Goal: Task Accomplishment & Management: Use online tool/utility

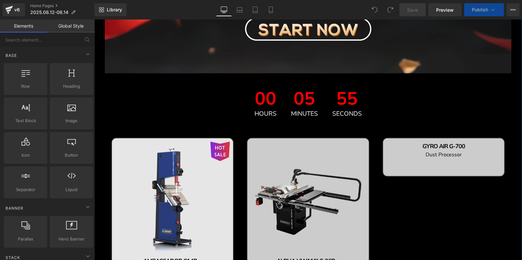
scroll to position [715, 0]
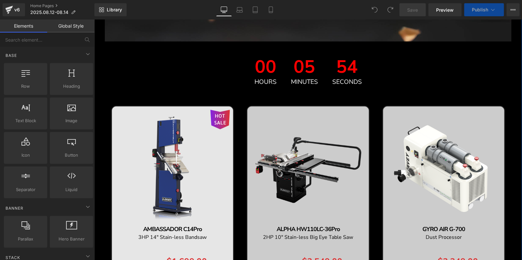
click at [299, 69] on span "05" at bounding box center [304, 68] width 27 height 21
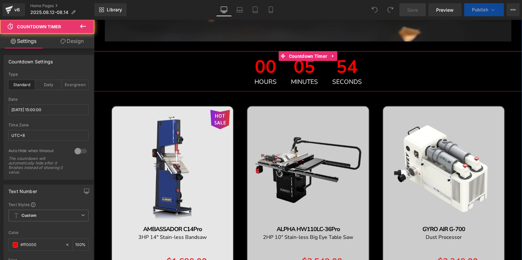
click at [331, 55] on icon at bounding box center [332, 56] width 5 height 5
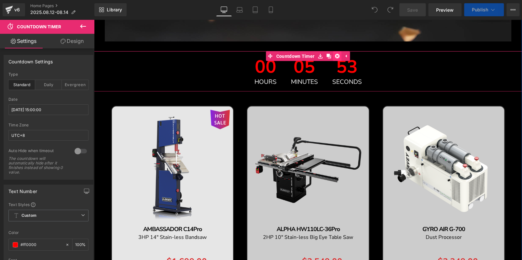
click at [335, 55] on icon at bounding box center [337, 56] width 5 height 5
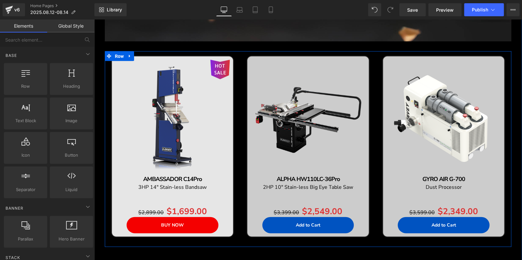
scroll to position [717, 0]
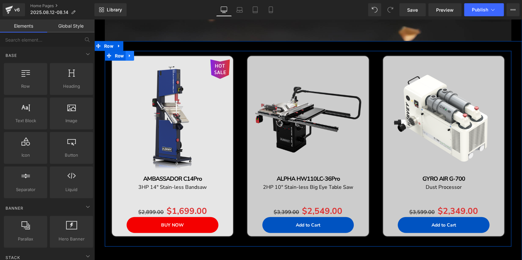
click at [127, 56] on icon at bounding box center [129, 56] width 5 height 5
click at [144, 55] on icon at bounding box center [146, 56] width 5 height 5
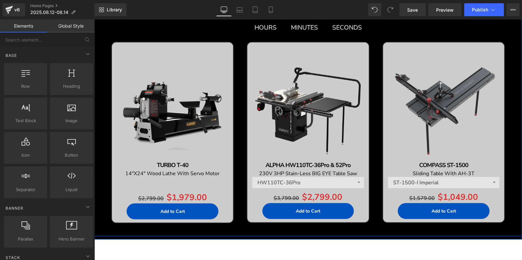
scroll to position [750, 0]
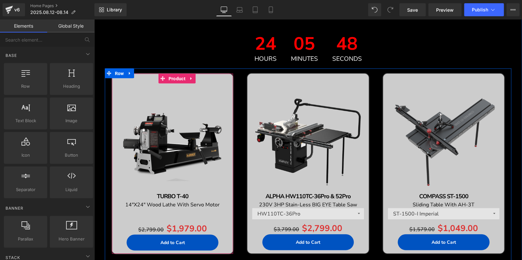
click at [148, 75] on div "Sale Off (P) Image TURBO T-40 Text Block 14"X24" Wood Lathe With Servo Motor Te…" at bounding box center [172, 164] width 114 height 180
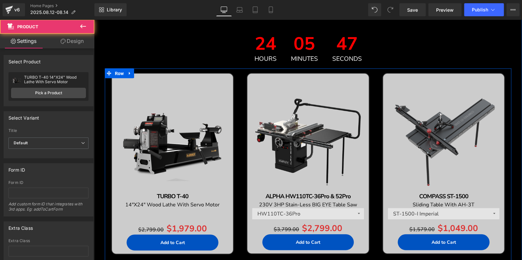
drag, startPoint x: 127, startPoint y: 71, endPoint x: 130, endPoint y: 72, distance: 3.3
click at [127, 71] on icon at bounding box center [129, 73] width 5 height 5
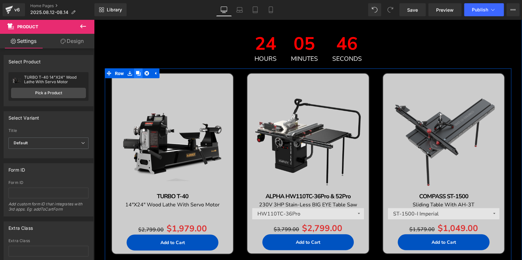
click at [136, 72] on icon at bounding box center [138, 73] width 5 height 5
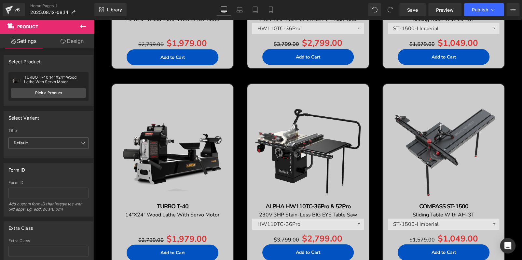
scroll to position [903, 0]
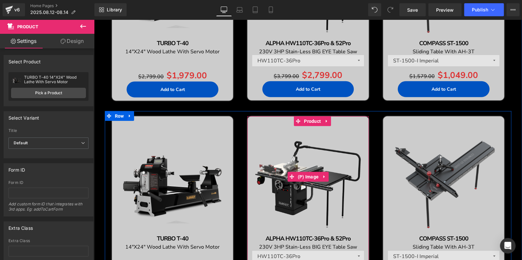
drag, startPoint x: 308, startPoint y: 147, endPoint x: 323, endPoint y: 184, distance: 39.9
click at [308, 147] on img at bounding box center [307, 177] width 114 height 114
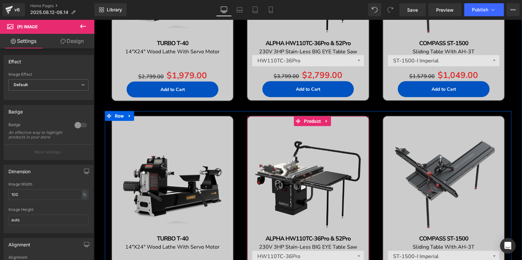
scroll to position [1001, 0]
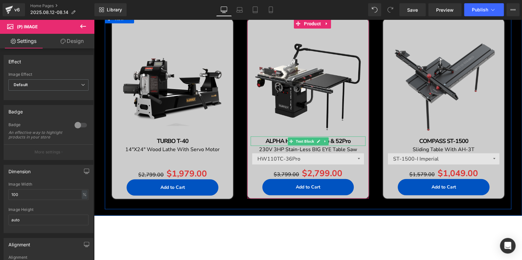
drag, startPoint x: 345, startPoint y: 141, endPoint x: 334, endPoint y: 142, distance: 10.9
click at [345, 141] on b "ALPHA HW110TC-36Pro & 52Pro" at bounding box center [307, 141] width 85 height 8
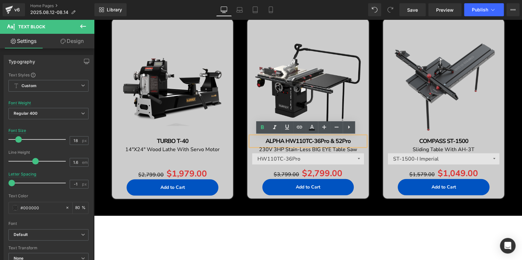
click at [308, 139] on b "ALPHA HW110TC-36Pro & 52Pro" at bounding box center [307, 141] width 85 height 8
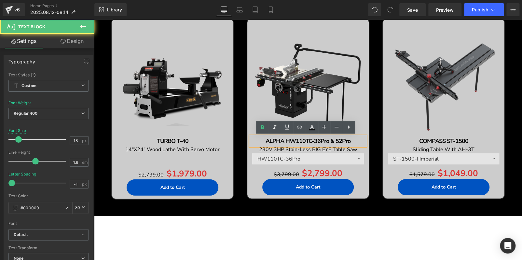
click at [311, 141] on b "ALPHA HW110TC-36Pro & 52Pro" at bounding box center [307, 141] width 85 height 8
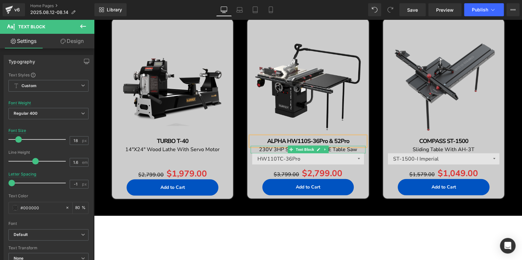
drag, startPoint x: 261, startPoint y: 149, endPoint x: 271, endPoint y: 149, distance: 9.8
click at [261, 149] on span "230V 3HP Stain-Less BIG EYE Table Saw" at bounding box center [308, 149] width 98 height 7
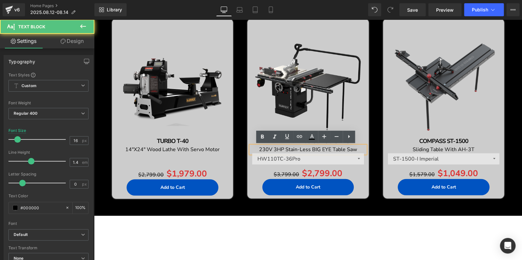
click at [274, 147] on span "230V 3HP Stain-Less BIG EYE Table Saw" at bounding box center [308, 149] width 98 height 7
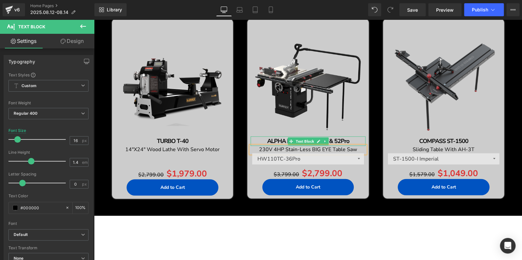
click at [352, 139] on p "ALPHA HW110S-36Pro & 52Pro" at bounding box center [307, 141] width 114 height 9
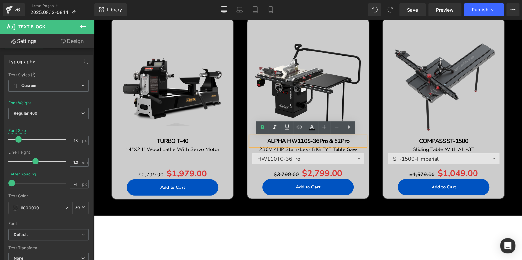
drag, startPoint x: 351, startPoint y: 139, endPoint x: 271, endPoint y: 142, distance: 80.1
click at [262, 140] on p "ALPHA HW110S-36Pro & 52Pro" at bounding box center [307, 141] width 114 height 9
copy b "ALPHA HW110S-36Pro & 52Pro"
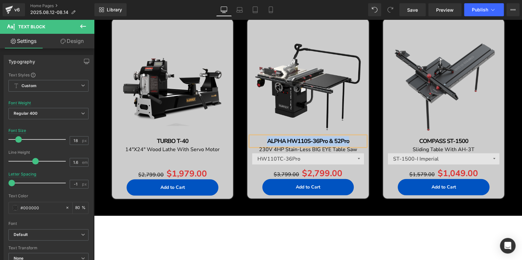
scroll to position [903, 0]
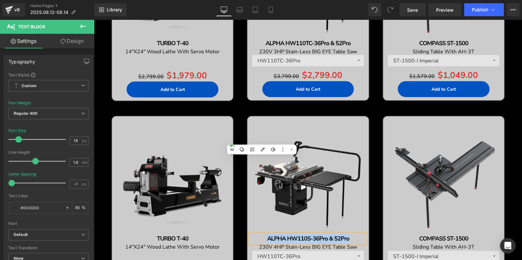
click at [290, 128] on img at bounding box center [307, 177] width 114 height 114
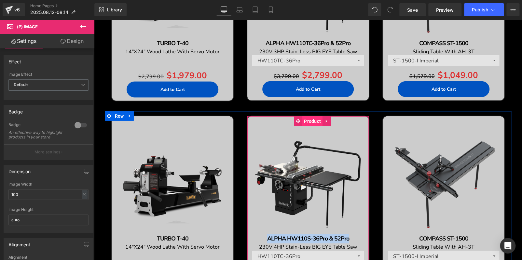
click at [307, 121] on span "Product" at bounding box center [312, 121] width 20 height 10
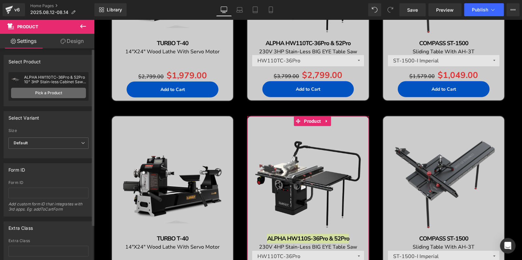
click at [73, 93] on link "Pick a Product" at bounding box center [48, 93] width 75 height 10
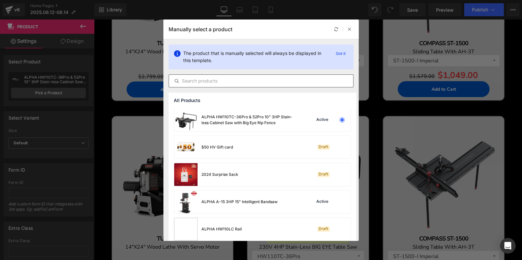
click at [219, 82] on input "text" at bounding box center [261, 81] width 184 height 8
paste input "ALPHA HW110S-36Pro & 52Pro"
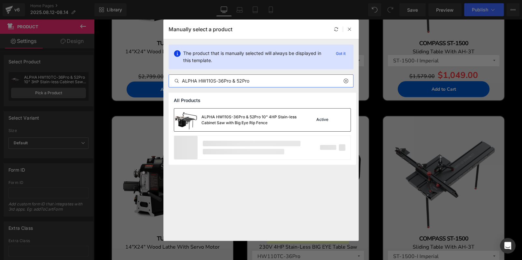
type input "ALPHA HW110S-36Pro & 52Pro"
click at [251, 117] on div "ALPHA HW110S-36Pro & 52Pro 10" 4HP Stain-less Cabinet Saw with Big Eye Rip Fence" at bounding box center [250, 120] width 98 height 12
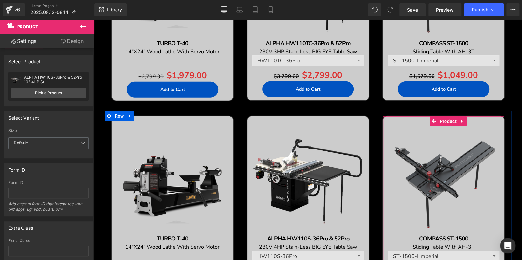
click at [460, 123] on icon at bounding box center [462, 121] width 5 height 5
click at [464, 123] on icon at bounding box center [466, 121] width 5 height 5
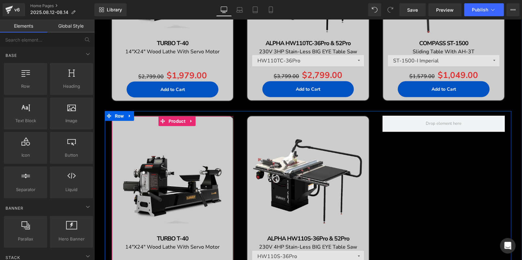
click at [190, 121] on icon at bounding box center [191, 121] width 5 height 5
drag, startPoint x: 185, startPoint y: 121, endPoint x: 189, endPoint y: 106, distance: 15.5
click at [185, 121] on icon at bounding box center [187, 121] width 5 height 5
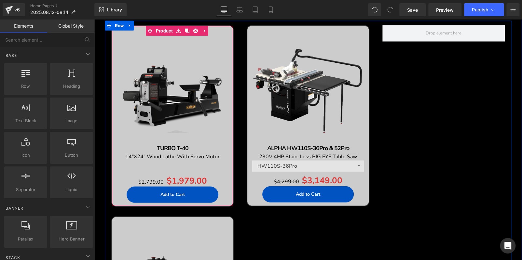
scroll to position [968, 0]
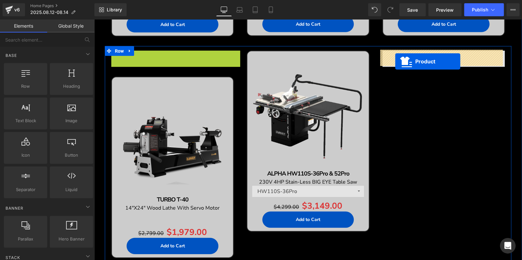
drag, startPoint x: 147, startPoint y: 55, endPoint x: 395, endPoint y: 62, distance: 248.2
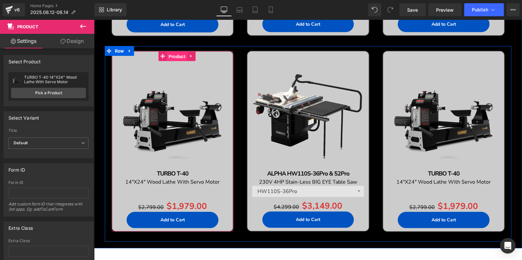
click at [170, 56] on span "Product" at bounding box center [177, 57] width 20 height 10
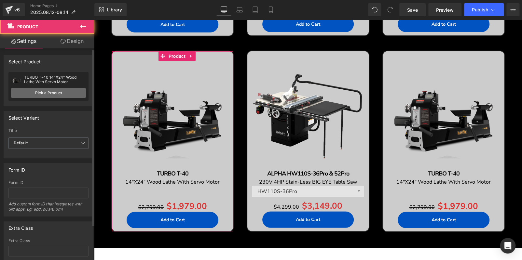
click at [48, 90] on link "Pick a Product" at bounding box center [48, 93] width 75 height 10
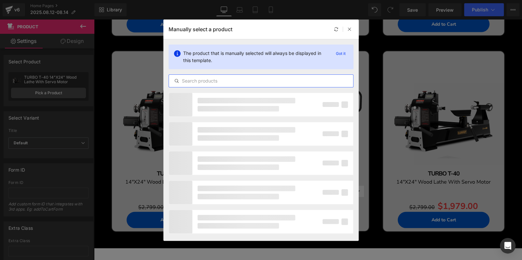
click at [213, 81] on input "text" at bounding box center [261, 81] width 184 height 8
paste input "ALPHA HW615Pro"
type input "ALPHA HW615Pro"
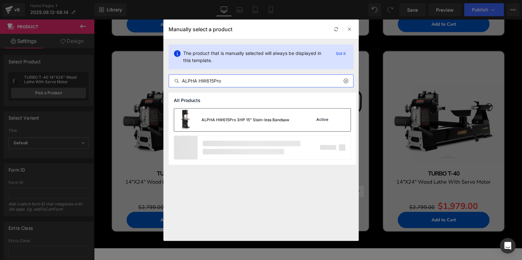
click at [243, 121] on div "ALPHA HW615Pro 3HP 15" Stain-less Bandsaw" at bounding box center [245, 120] width 88 height 6
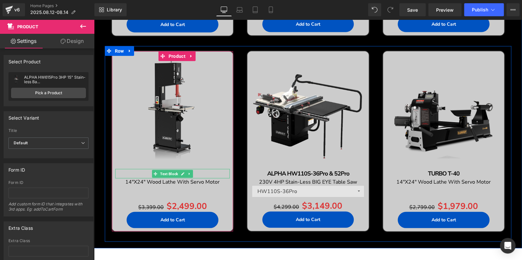
click at [218, 172] on p "TURBO T-40" at bounding box center [172, 173] width 114 height 9
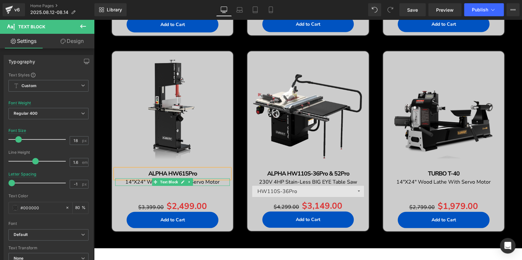
click at [223, 181] on p "14"X24" Wood Lathe With Servo Motor" at bounding box center [172, 182] width 114 height 7
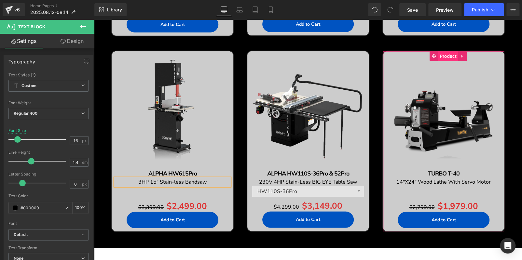
click at [442, 51] on span "Product" at bounding box center [447, 56] width 20 height 10
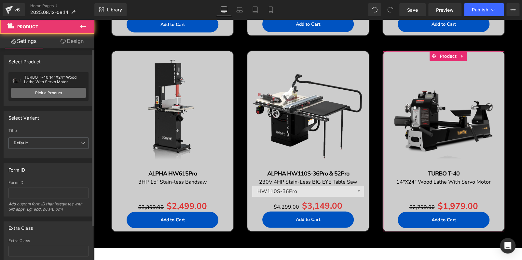
click at [59, 95] on link "Pick a Product" at bounding box center [48, 93] width 75 height 10
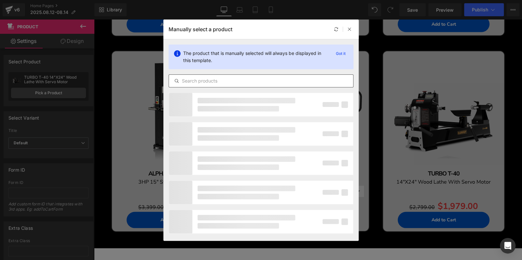
click at [204, 80] on input "text" at bounding box center [261, 81] width 184 height 8
paste input "GYRO AIR G-800Pro"
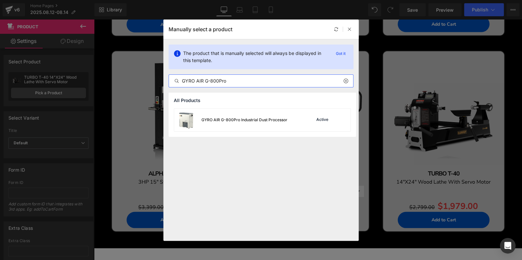
type input "GYRO AIR G-800Pro"
click at [272, 122] on div "GYRO AIR G-800Pro Industrial Dust Processor" at bounding box center [244, 120] width 86 height 6
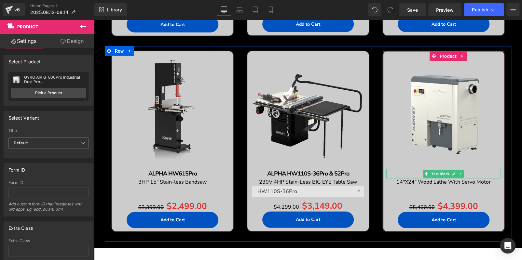
click at [483, 175] on p "TURBO T-40" at bounding box center [443, 173] width 114 height 9
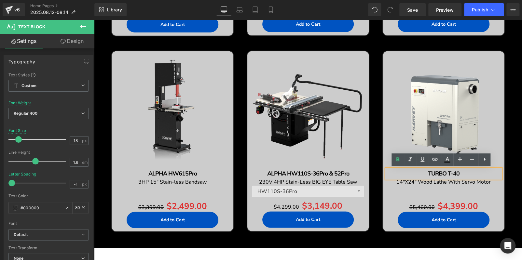
click at [483, 175] on p "TURBO T-40" at bounding box center [443, 173] width 114 height 9
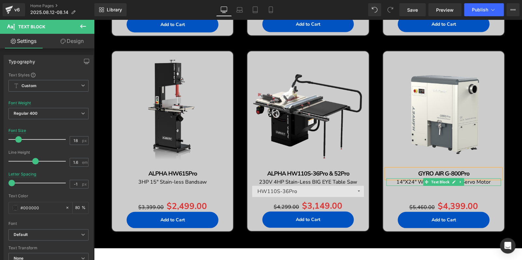
click at [490, 181] on p "14"X24" Wood Lathe With Servo Motor" at bounding box center [443, 182] width 114 height 7
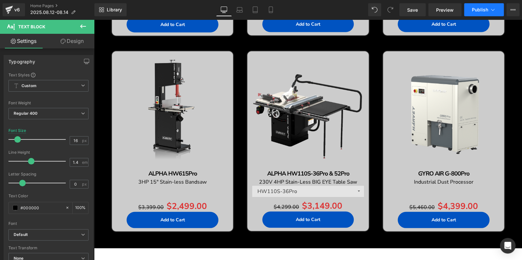
click at [480, 7] on span "Publish" at bounding box center [480, 9] width 16 height 5
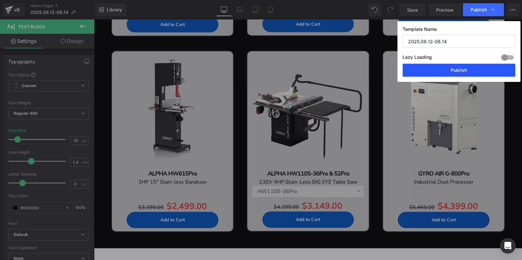
click at [479, 68] on button "Publish" at bounding box center [458, 70] width 113 height 13
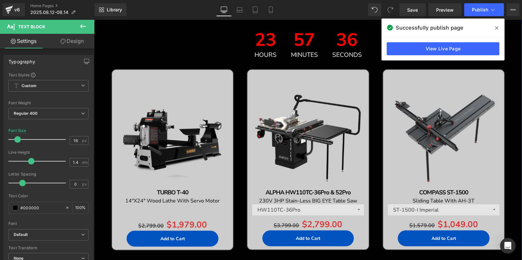
scroll to position [741, 0]
